Goal: Task Accomplishment & Management: Complete application form

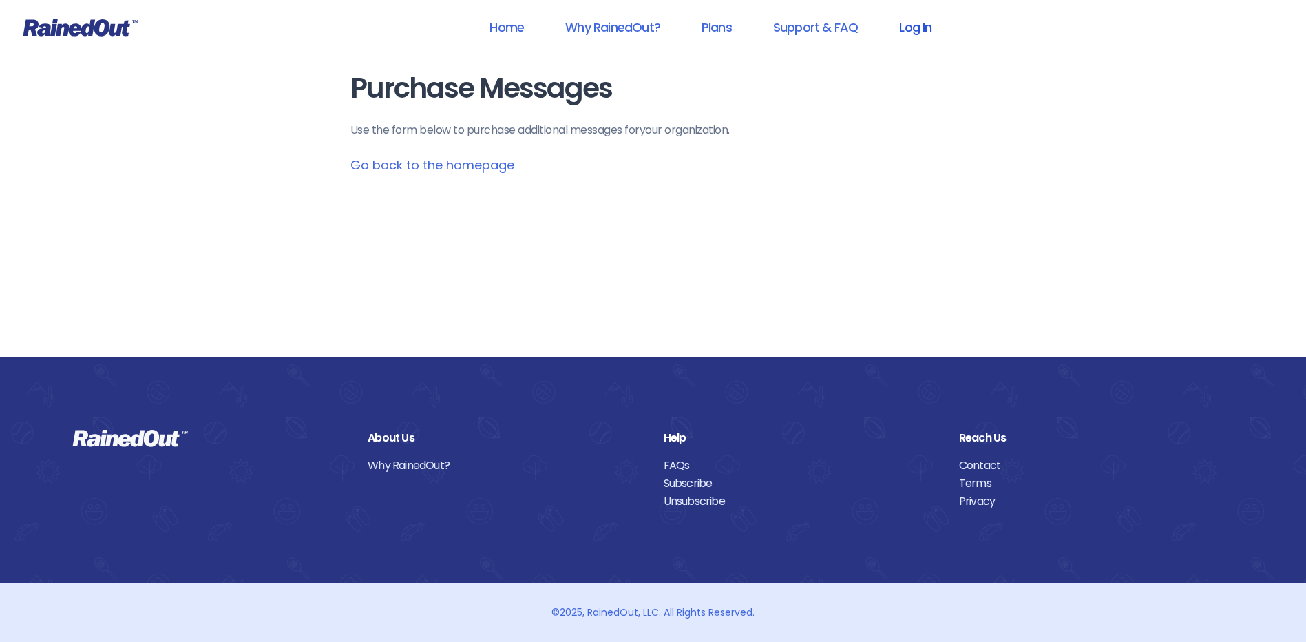
click at [916, 29] on link "Log In" at bounding box center [915, 27] width 68 height 31
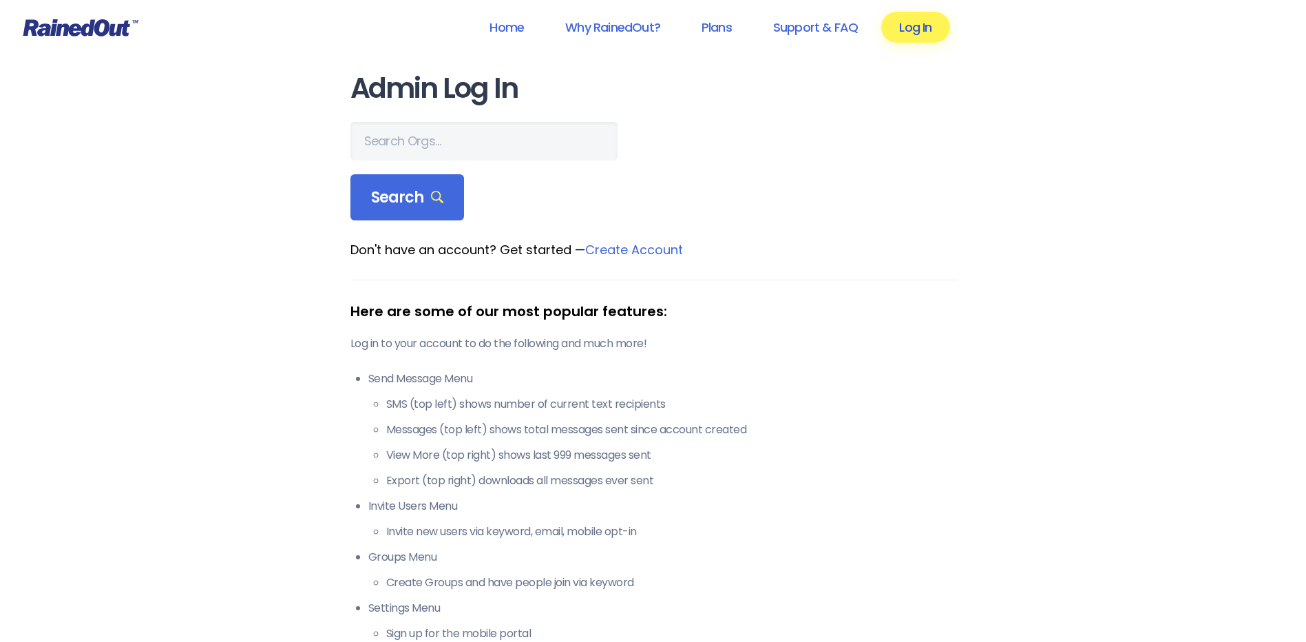
click at [918, 29] on link "Log In" at bounding box center [915, 27] width 68 height 31
click at [437, 131] on input "text" at bounding box center [483, 141] width 267 height 39
type input "hfah"
click at [450, 207] on div "Search" at bounding box center [407, 197] width 114 height 47
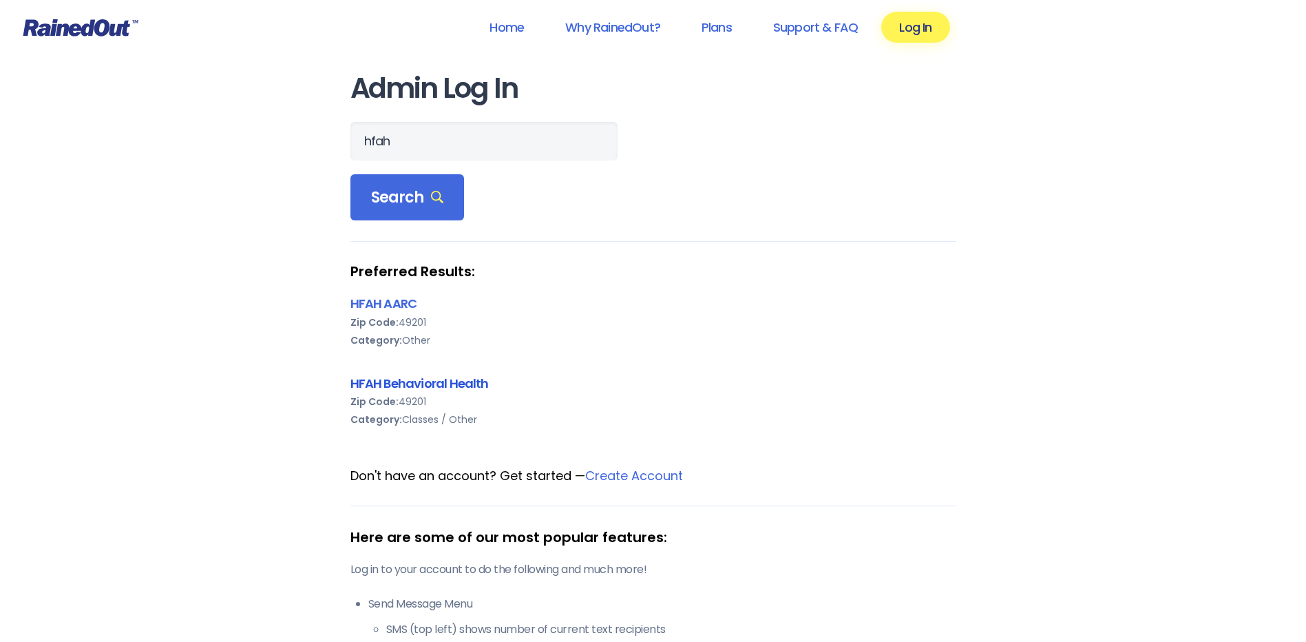
click at [416, 381] on link "HFAH Behavioral Health" at bounding box center [419, 383] width 138 height 17
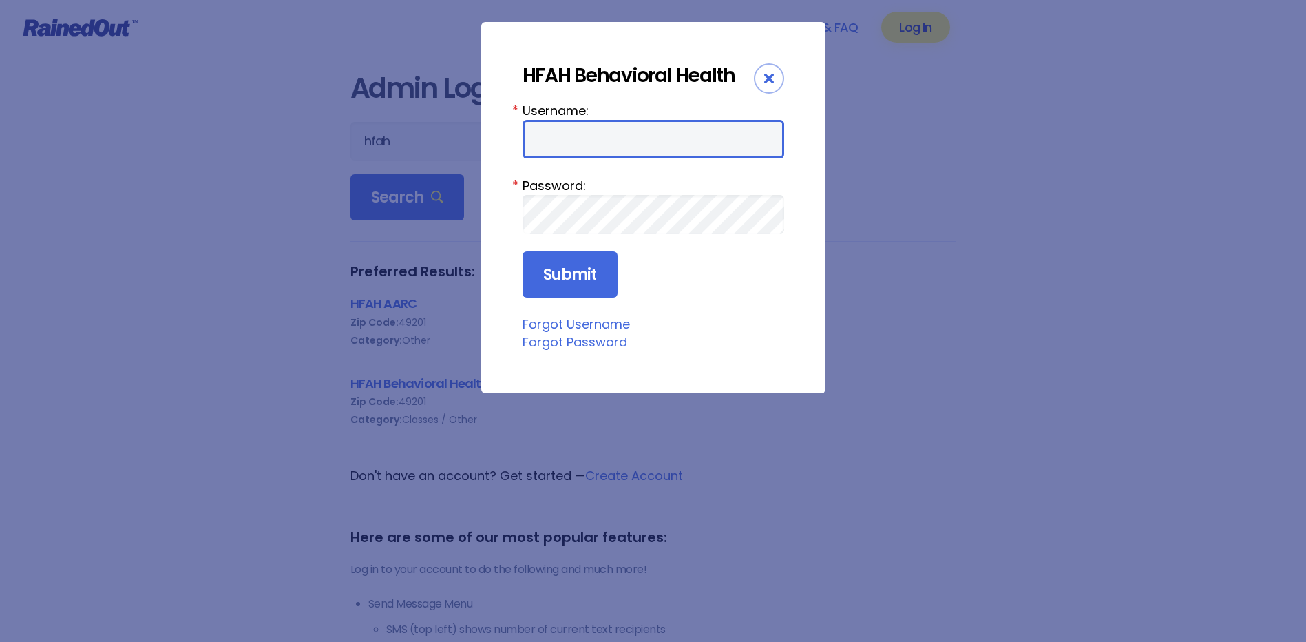
click at [582, 152] on input "Username:" at bounding box center [654, 139] width 262 height 39
type input "Nhuebn1"
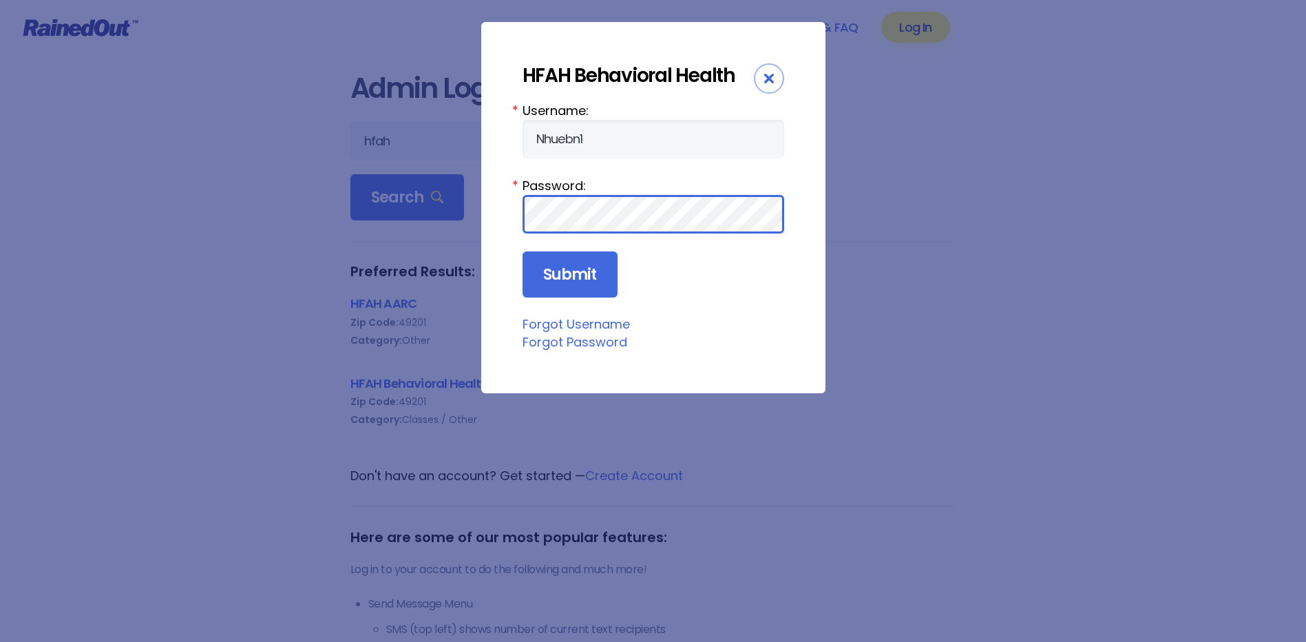
click at [523, 251] on input "Submit" at bounding box center [570, 274] width 95 height 47
